Goal: Transaction & Acquisition: Download file/media

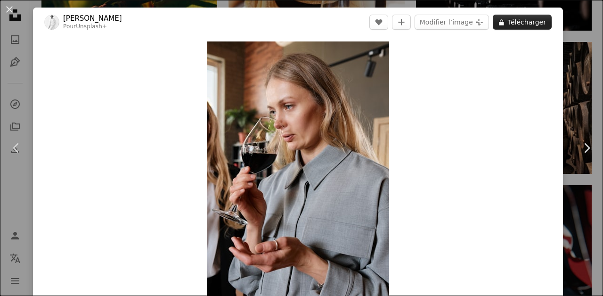
scroll to position [20710, 0]
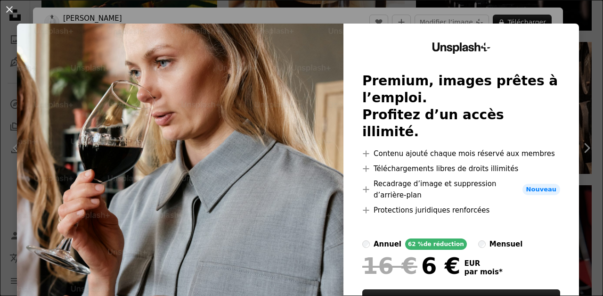
click at [365, 14] on div "An X shape Unsplash+ Premium, images prêtes à l’emploi. Profitez d’un accès ill…" at bounding box center [301, 148] width 603 height 296
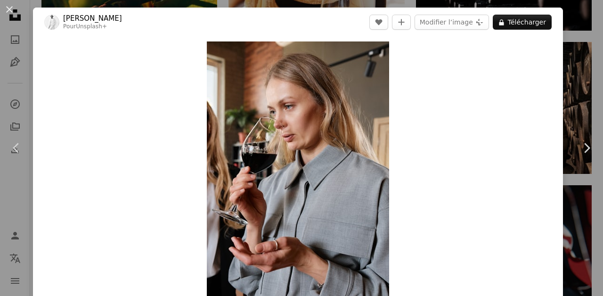
click at [363, 2] on div "An X shape Chevron left Chevron right [PERSON_NAME] Pour Unsplash+ A heart A pl…" at bounding box center [301, 148] width 603 height 296
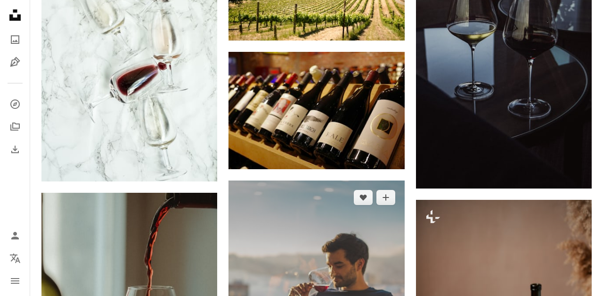
scroll to position [22865, 0]
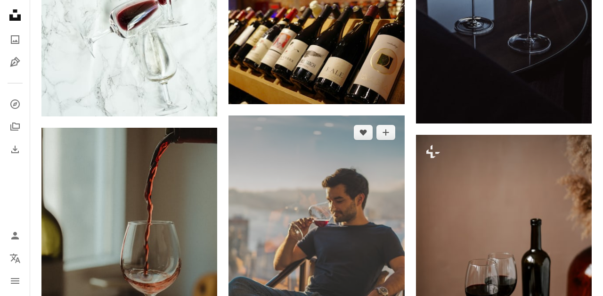
click at [323, 154] on img at bounding box center [316, 247] width 176 height 264
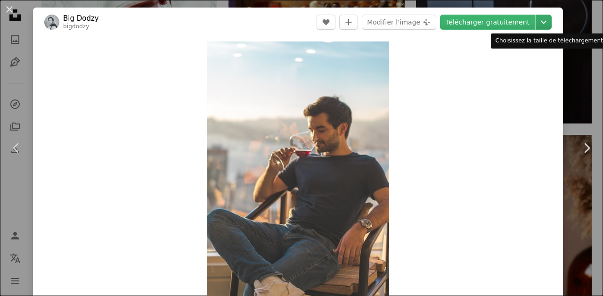
click at [546, 23] on icon "Chevron down" at bounding box center [543, 21] width 15 height 11
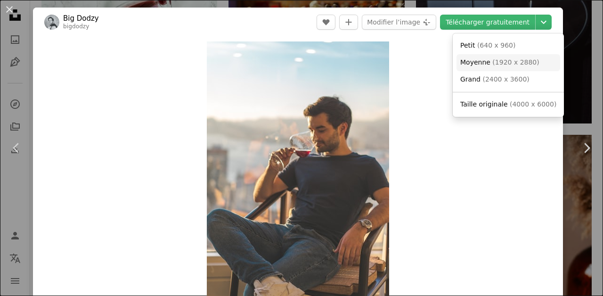
click at [499, 64] on span "( 1920 x 2880 )" at bounding box center [515, 62] width 47 height 8
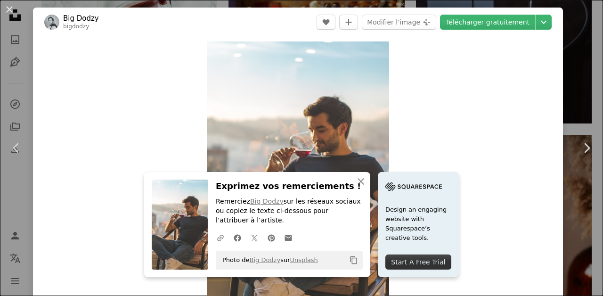
click at [571, 91] on div "An X shape Chevron left Chevron right An X shape Fermer Exprimez vos remercieme…" at bounding box center [301, 148] width 603 height 296
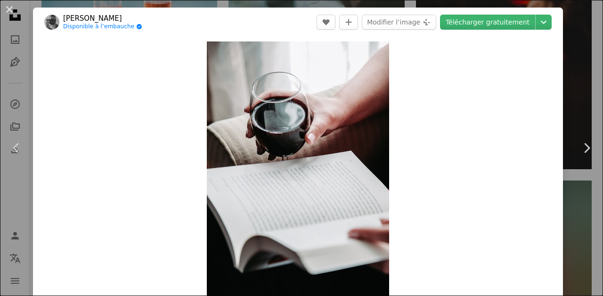
scroll to position [38, 0]
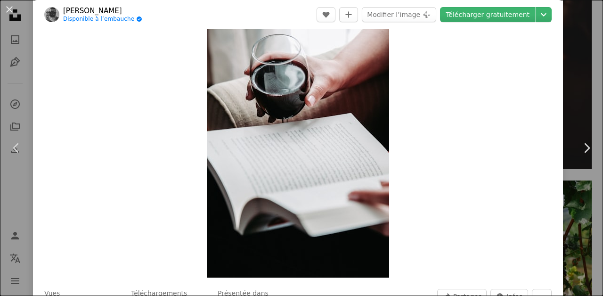
click at [576, 63] on div "An X shape Chevron left Chevron right [PERSON_NAME] Disponible à l’embauche A c…" at bounding box center [301, 148] width 603 height 296
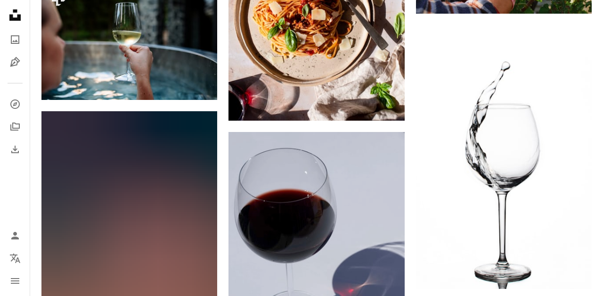
scroll to position [24229, 0]
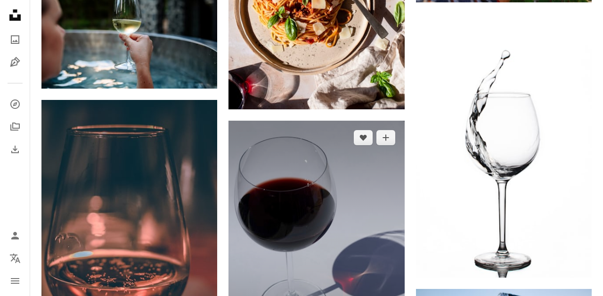
click at [341, 132] on img at bounding box center [316, 246] width 176 height 250
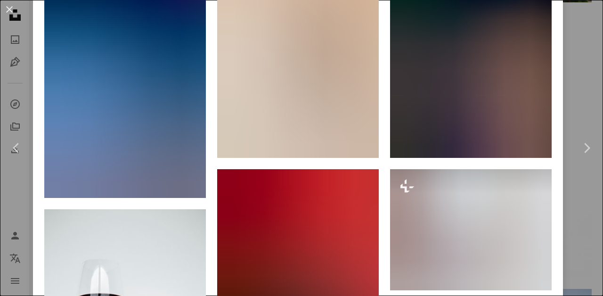
scroll to position [1111, 0]
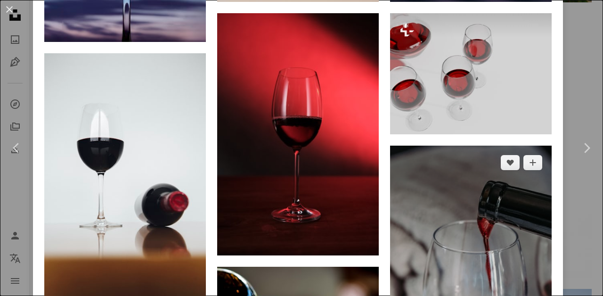
click at [492, 146] on img at bounding box center [471, 267] width 162 height 242
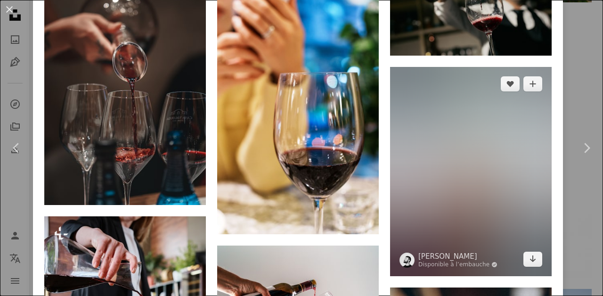
scroll to position [3471, 0]
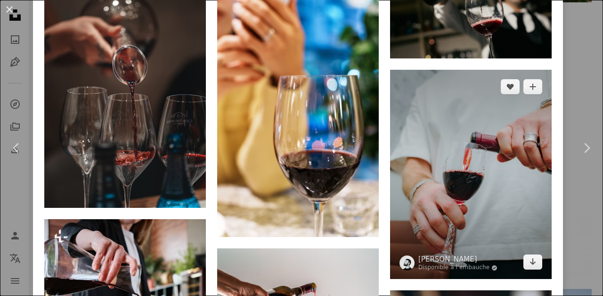
click at [450, 70] on img at bounding box center [471, 174] width 162 height 209
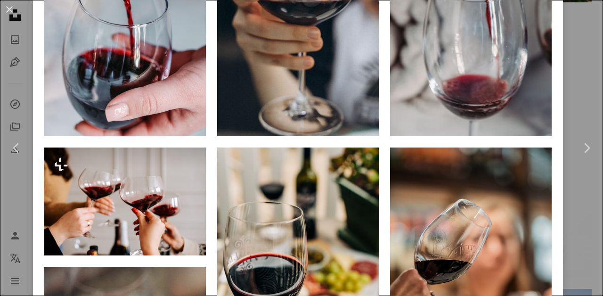
scroll to position [730, 0]
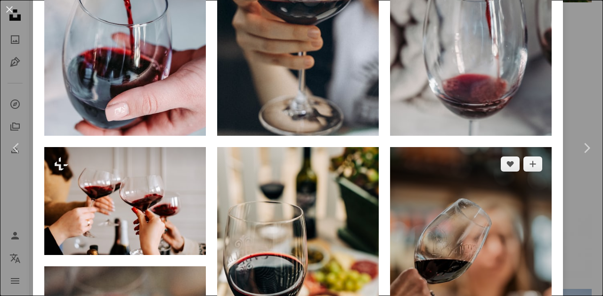
click at [456, 147] on img at bounding box center [471, 268] width 162 height 242
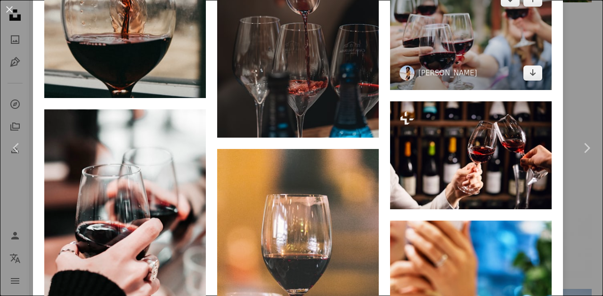
scroll to position [1249, 0]
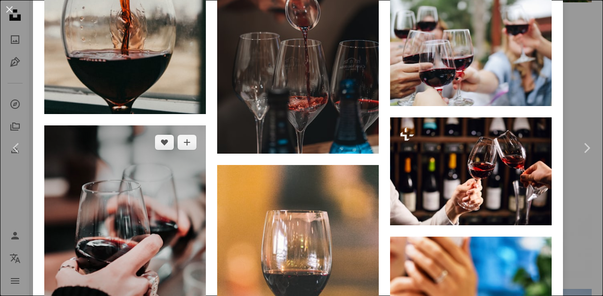
click at [144, 153] on img at bounding box center [125, 246] width 162 height 242
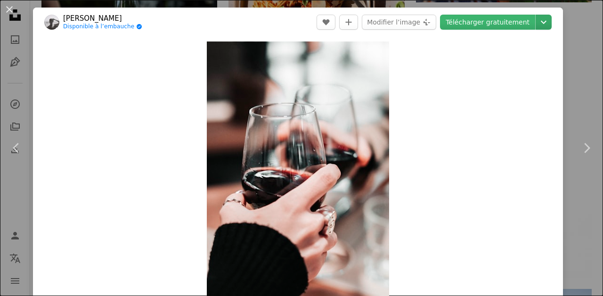
click at [551, 23] on icon "Chevron down" at bounding box center [543, 21] width 15 height 11
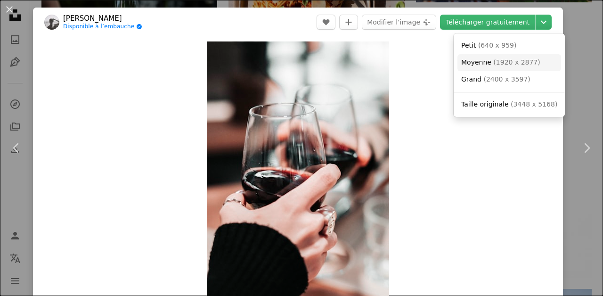
click at [479, 64] on span "Moyenne" at bounding box center [476, 62] width 30 height 8
